Goal: Information Seeking & Learning: Learn about a topic

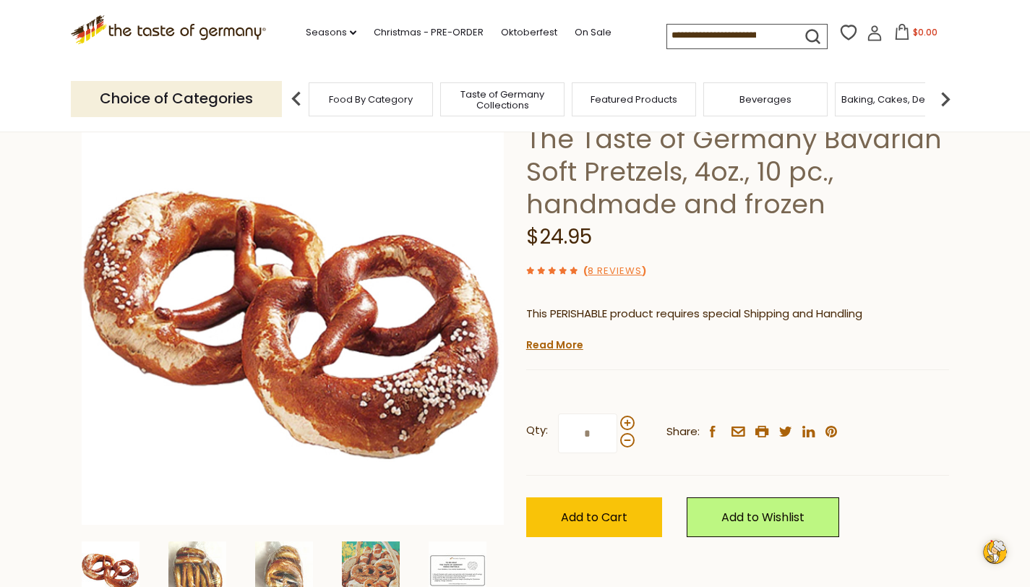
scroll to position [105, 0]
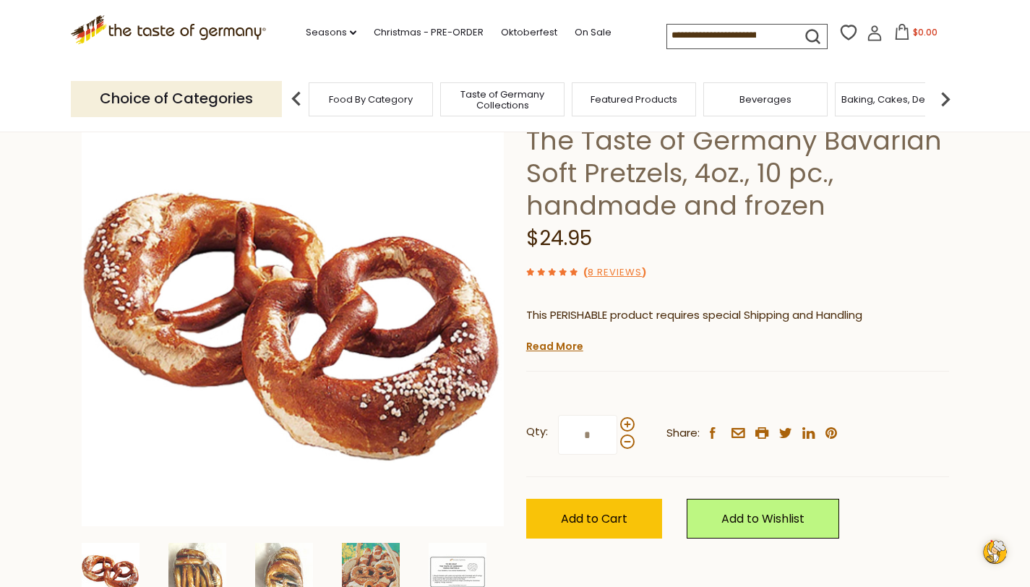
click at [893, 335] on li "We will ship this product in heat-protective packaging and ice." at bounding box center [744, 344] width 409 height 18
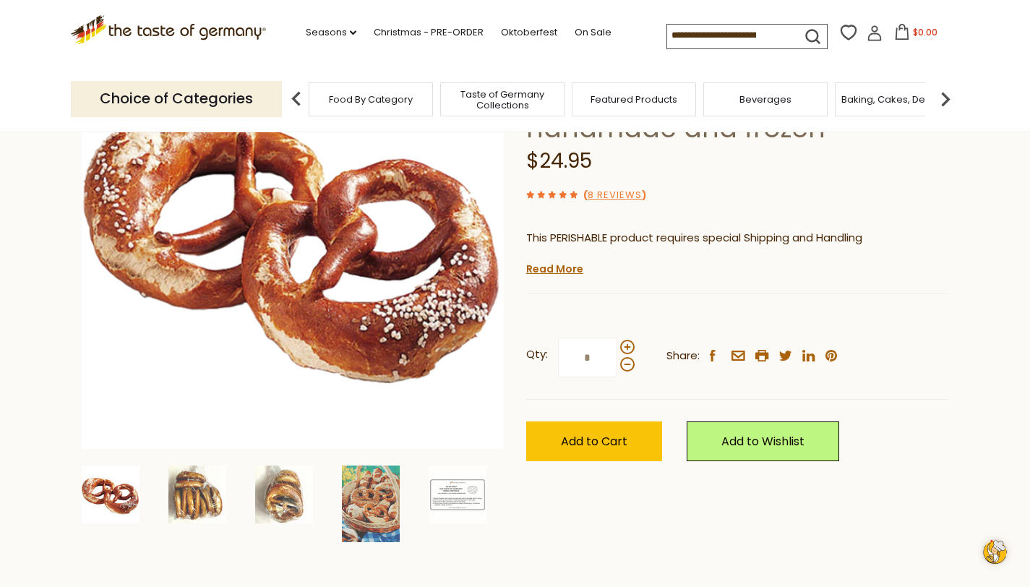
scroll to position [186, 0]
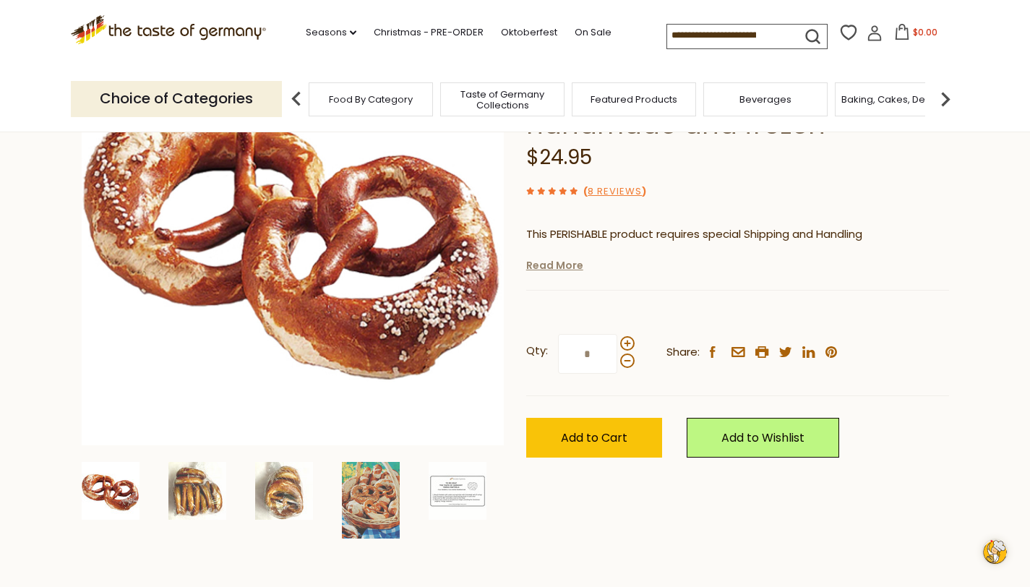
click at [551, 267] on link "Read More" at bounding box center [554, 265] width 57 height 14
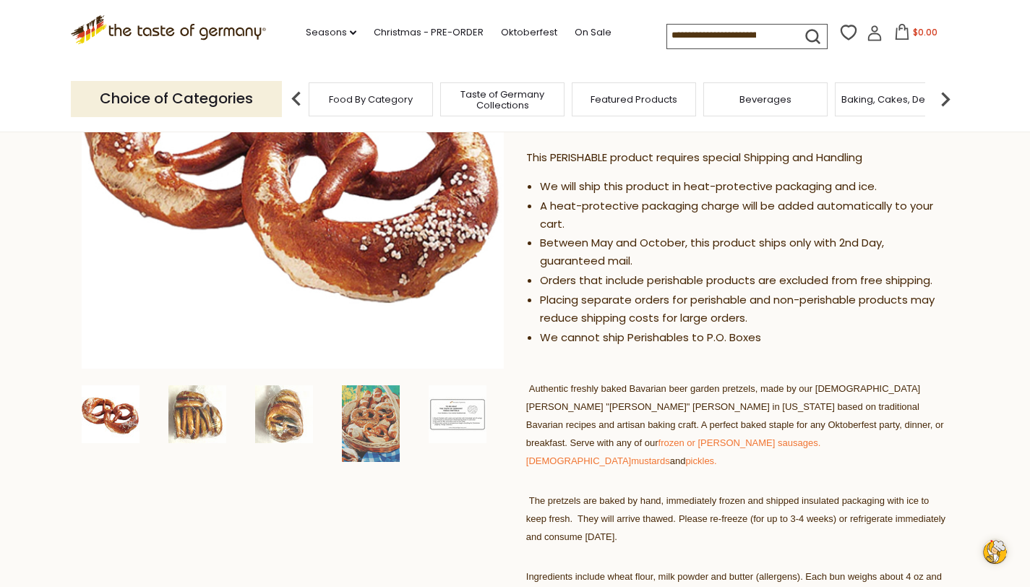
scroll to position [265, 0]
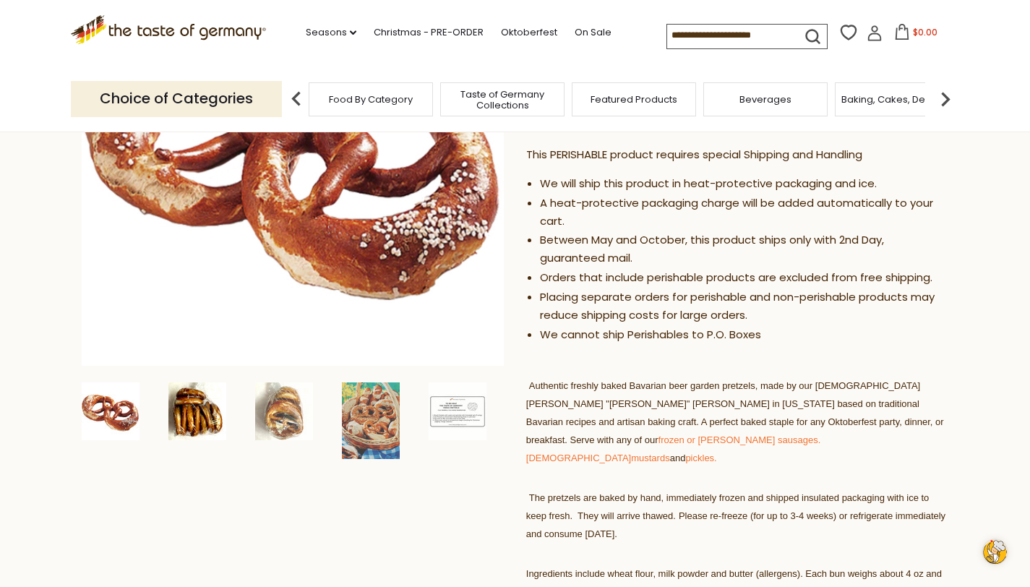
click at [197, 416] on img at bounding box center [197, 411] width 58 height 58
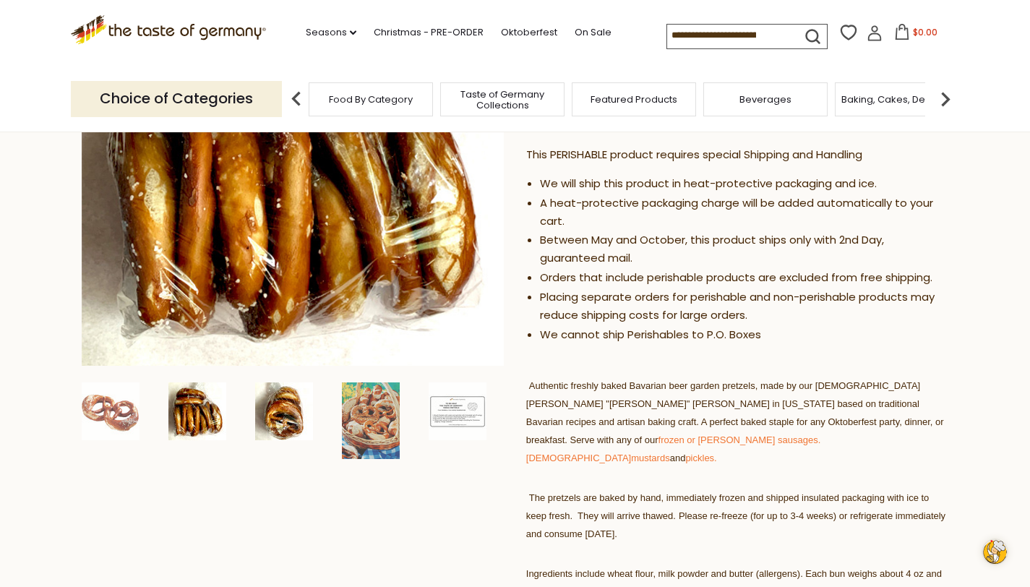
click at [284, 420] on img at bounding box center [284, 411] width 58 height 58
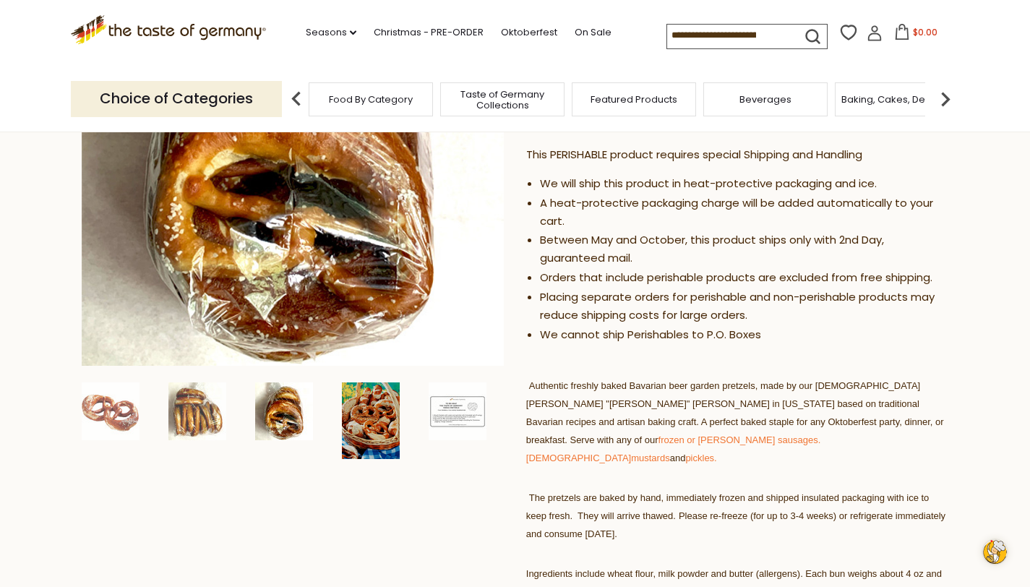
click at [365, 429] on img at bounding box center [371, 420] width 58 height 77
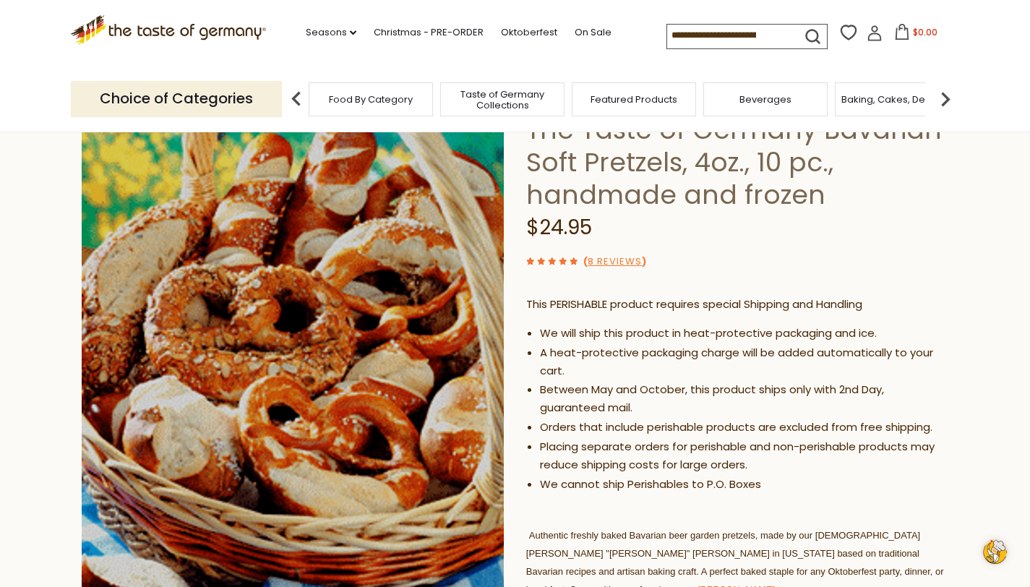
click at [358, 367] on img at bounding box center [293, 372] width 423 height 561
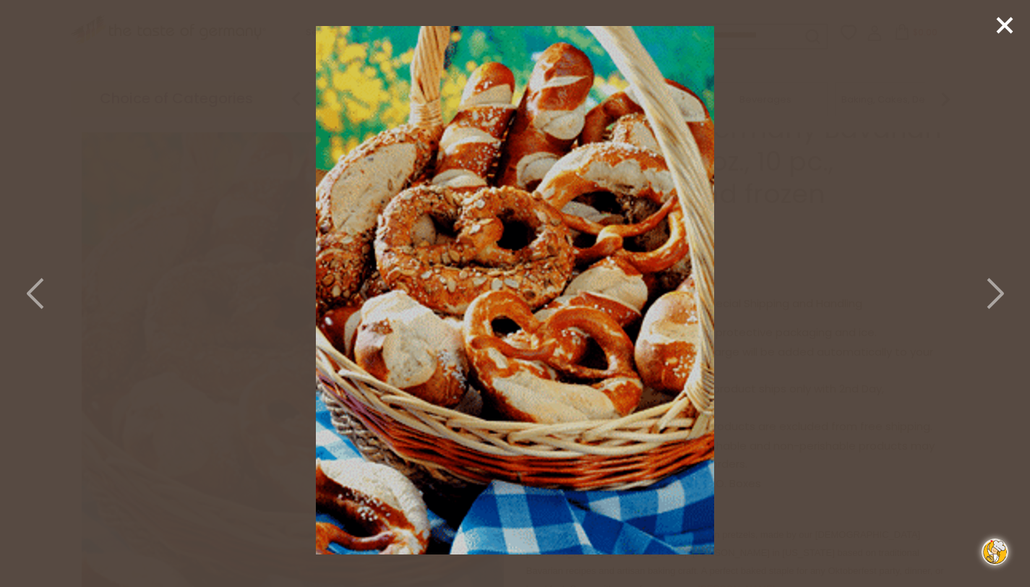
click at [992, 293] on icon at bounding box center [994, 293] width 32 height 43
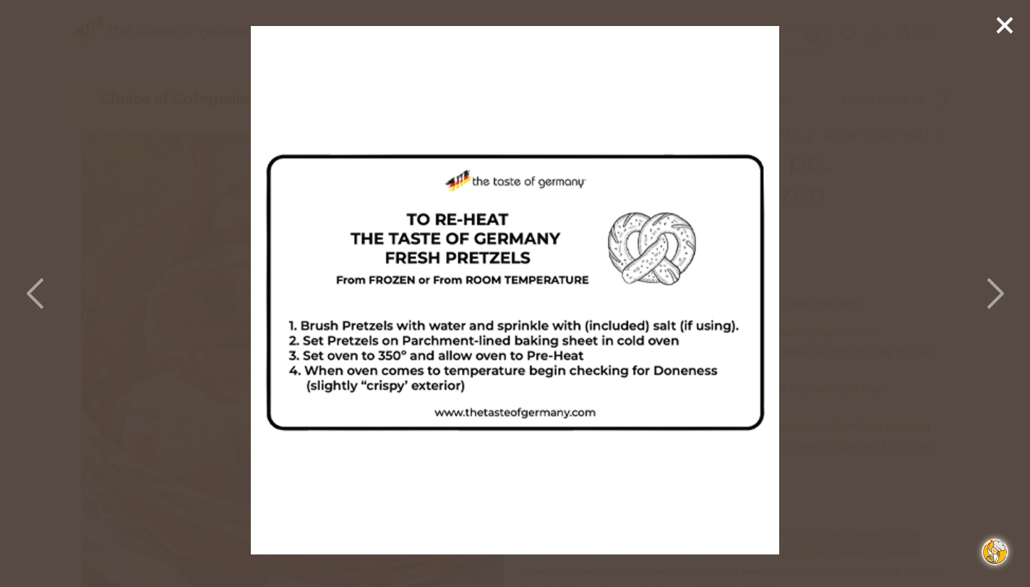
click at [33, 293] on icon at bounding box center [37, 293] width 32 height 43
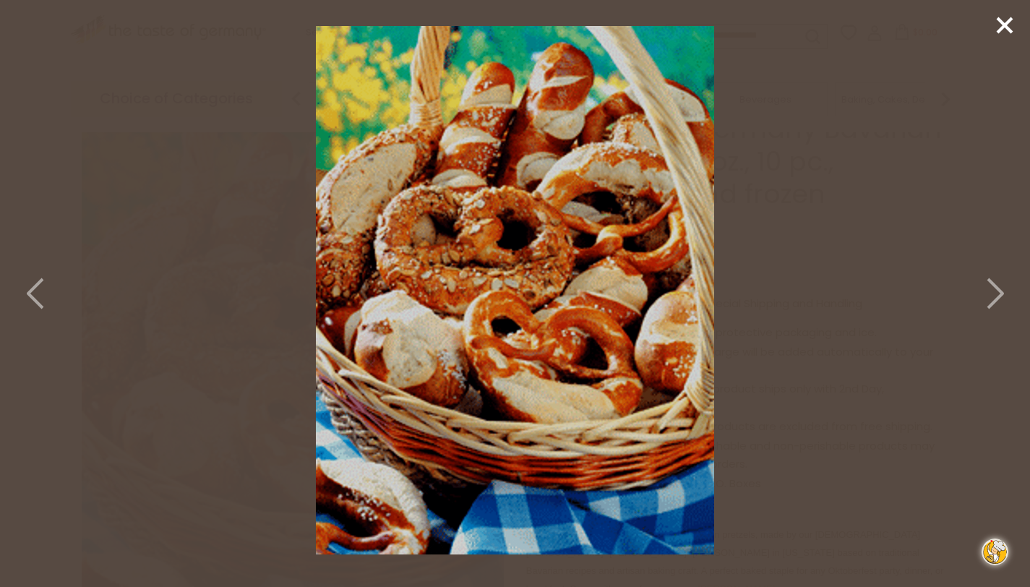
click at [33, 293] on icon at bounding box center [37, 293] width 32 height 43
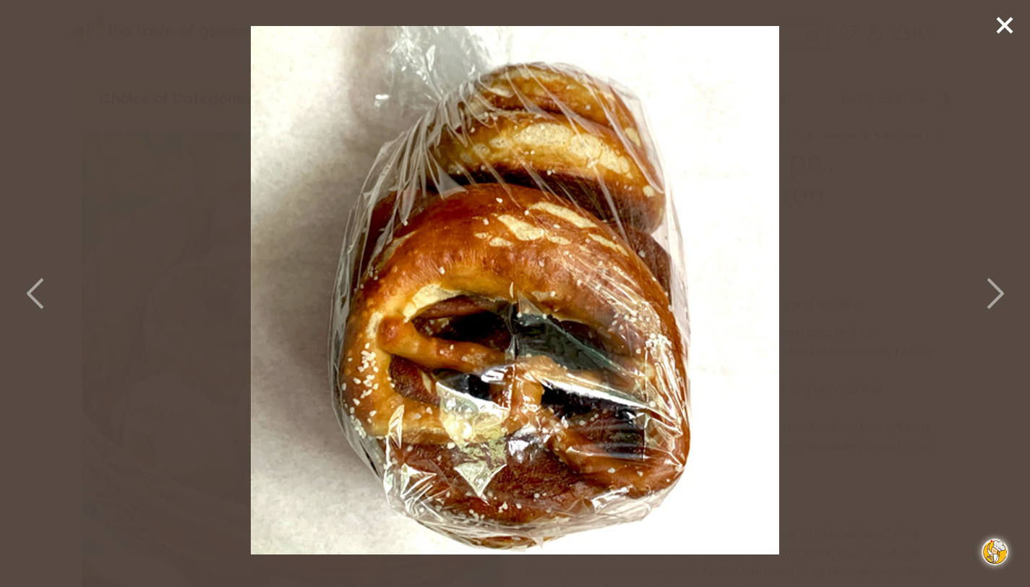
click at [33, 293] on icon at bounding box center [37, 293] width 32 height 43
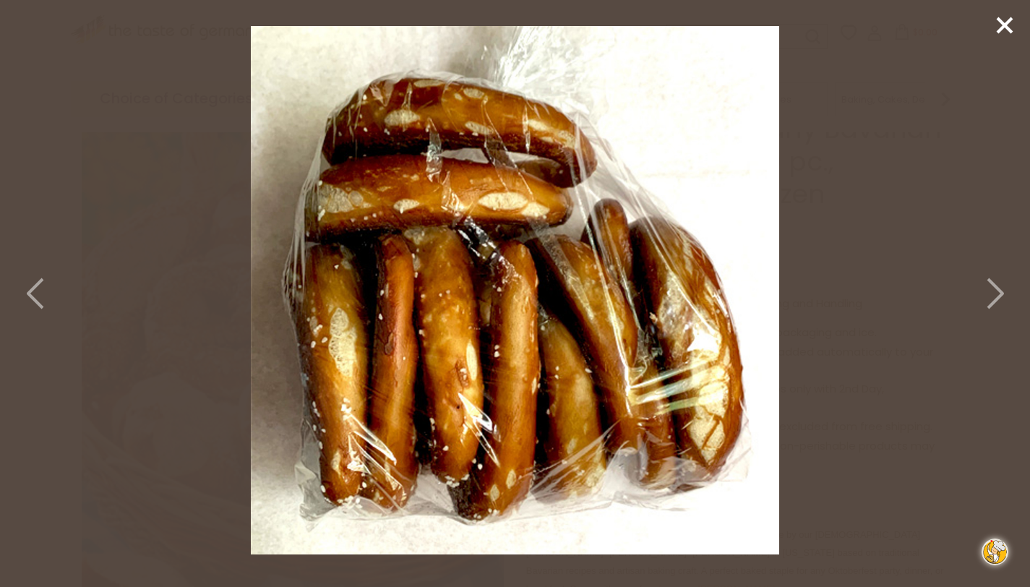
click at [33, 293] on icon at bounding box center [37, 293] width 32 height 43
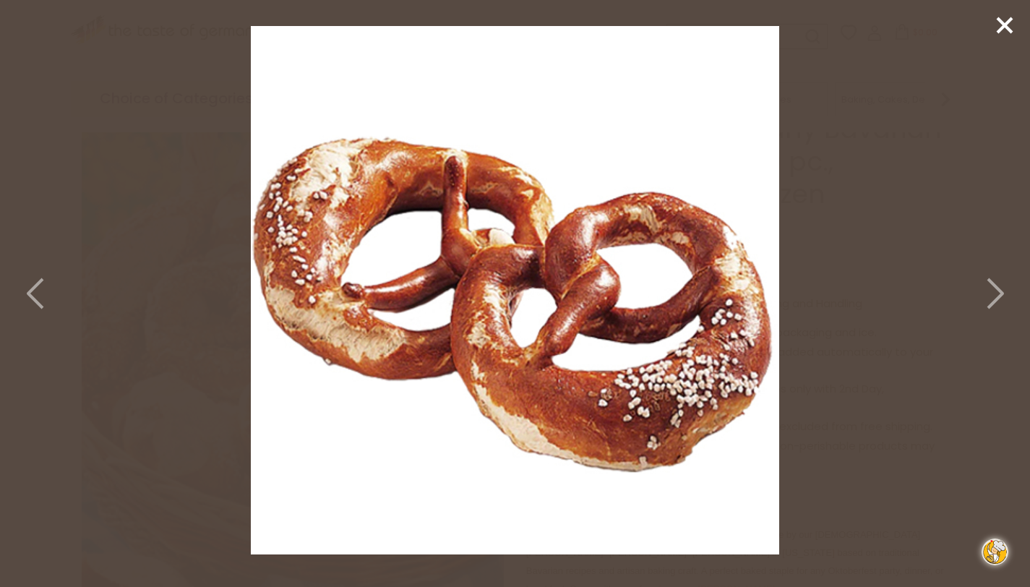
click at [33, 290] on icon at bounding box center [37, 293] width 32 height 43
click at [35, 297] on icon at bounding box center [37, 293] width 32 height 43
click at [1004, 27] on line at bounding box center [1004, 25] width 14 height 14
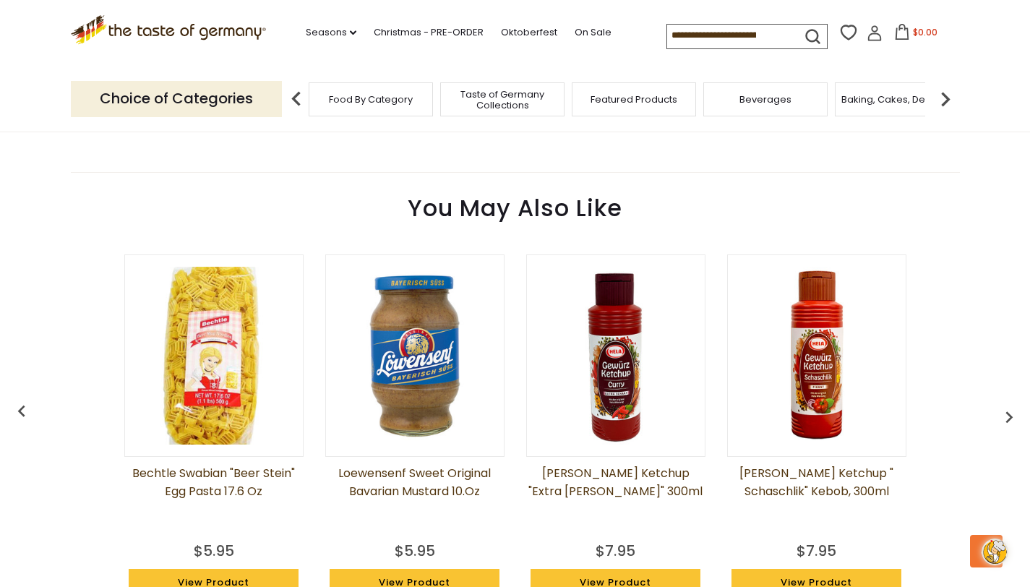
scroll to position [1788, 0]
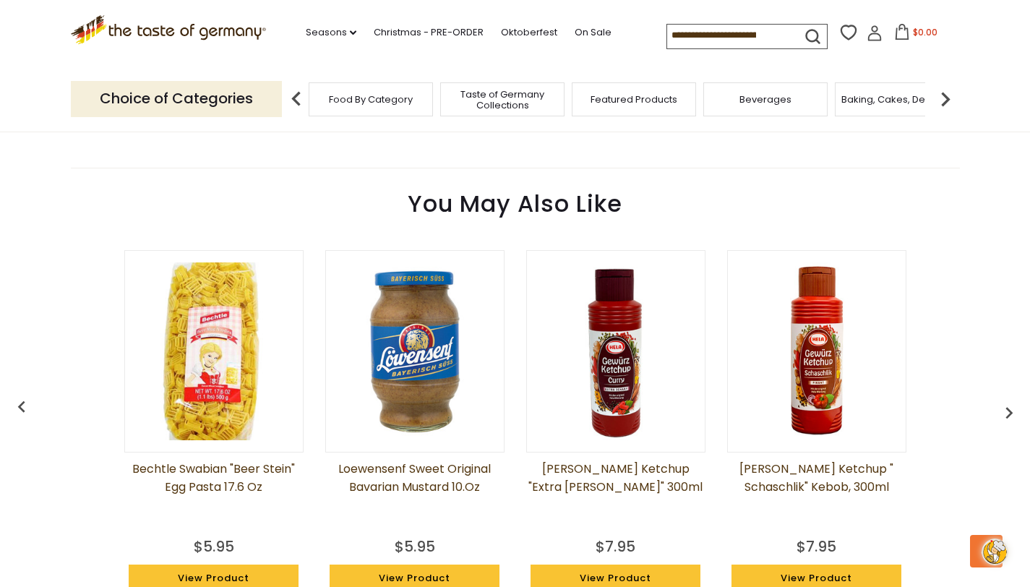
click at [406, 330] on img at bounding box center [415, 351] width 178 height 178
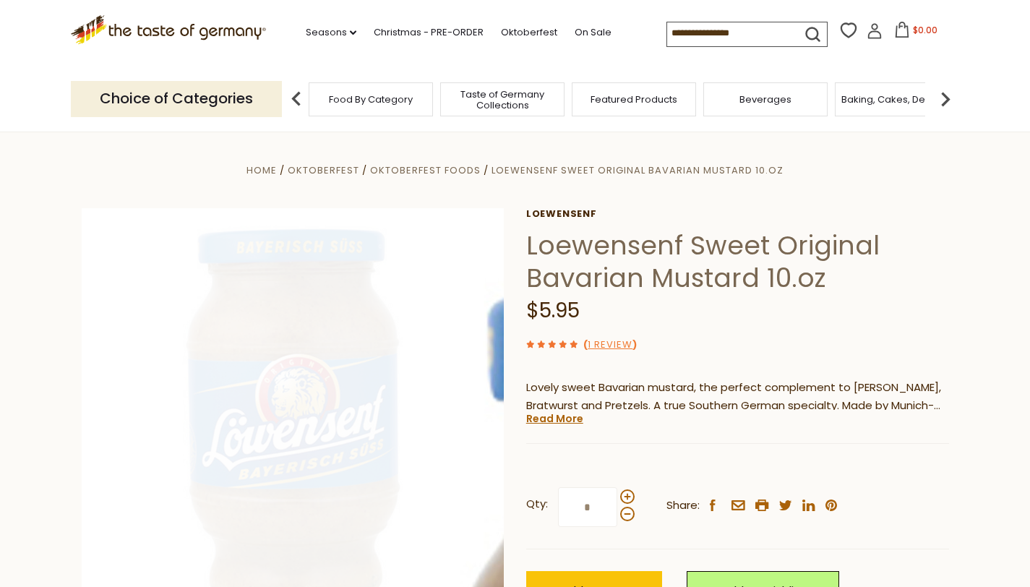
scroll to position [3, 0]
